Goal: Task Accomplishment & Management: Manage account settings

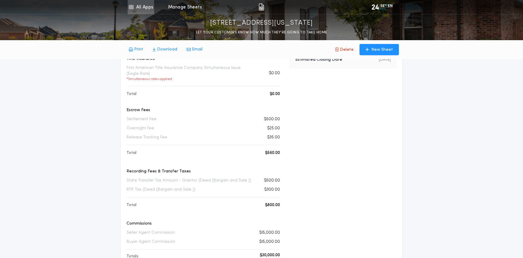
click at [145, 10] on link "All Apps" at bounding box center [141, 7] width 26 height 14
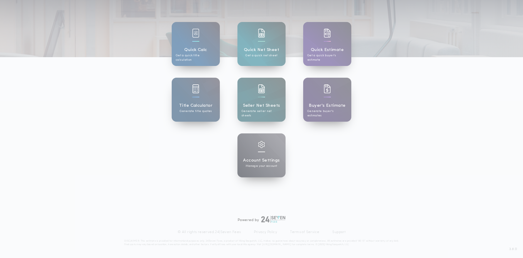
scroll to position [48, 0]
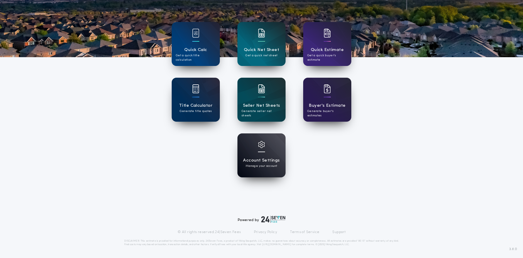
click at [259, 158] on h1 "Account Settings" at bounding box center [261, 160] width 37 height 7
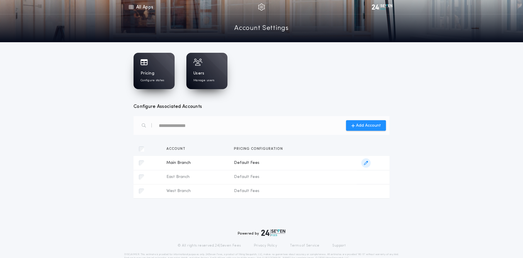
scroll to position [1, 0]
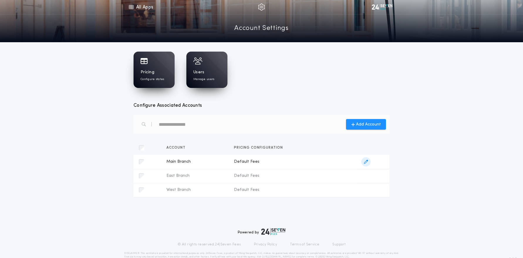
click at [365, 162] on icon "button" at bounding box center [366, 162] width 4 height 4
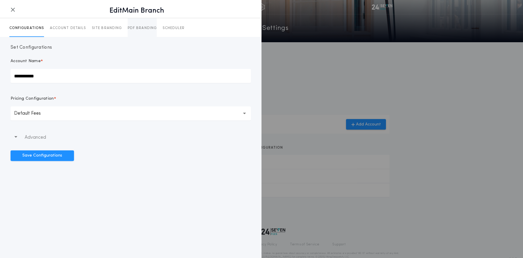
click at [138, 28] on p "PDF BRANDING" at bounding box center [142, 28] width 29 height 5
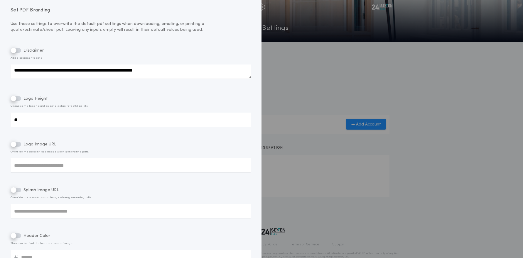
scroll to position [0, 0]
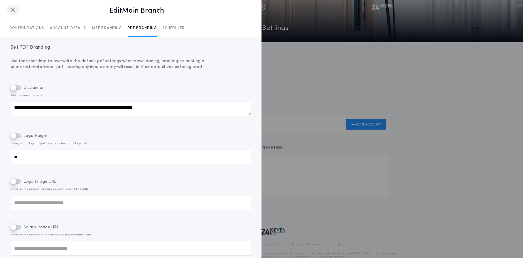
click at [16, 11] on button "button" at bounding box center [13, 10] width 12 height 11
